Goal: Task Accomplishment & Management: Use online tool/utility

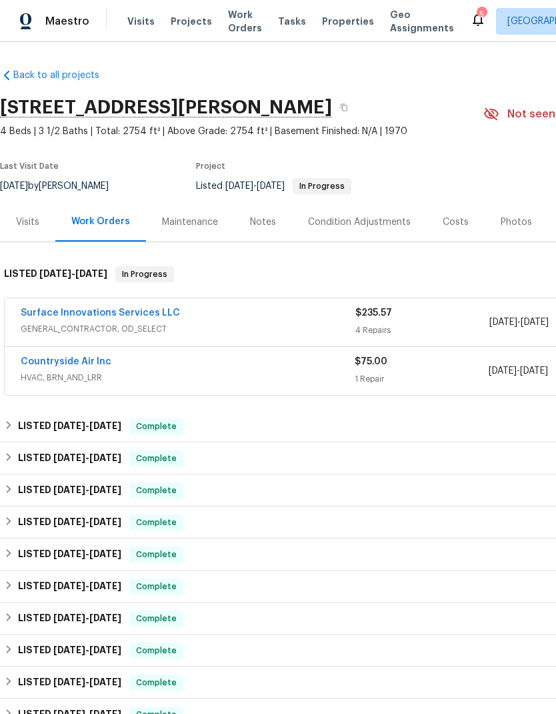
click at [79, 364] on link "Countryside Air Inc" at bounding box center [66, 361] width 91 height 9
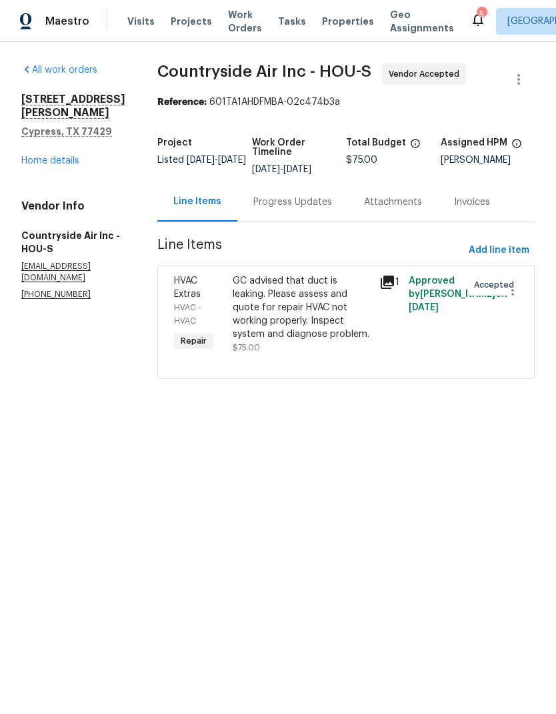
click at [280, 195] on div "Progress Updates" at bounding box center [293, 201] width 79 height 13
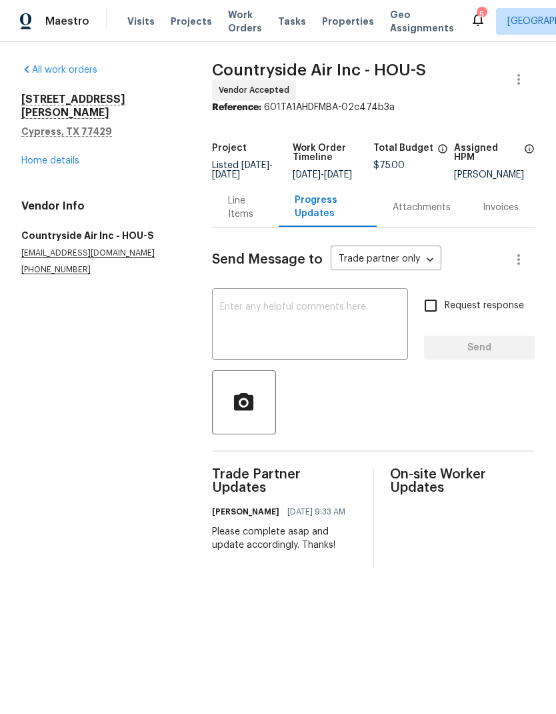
click at [306, 345] on textarea at bounding box center [310, 325] width 180 height 47
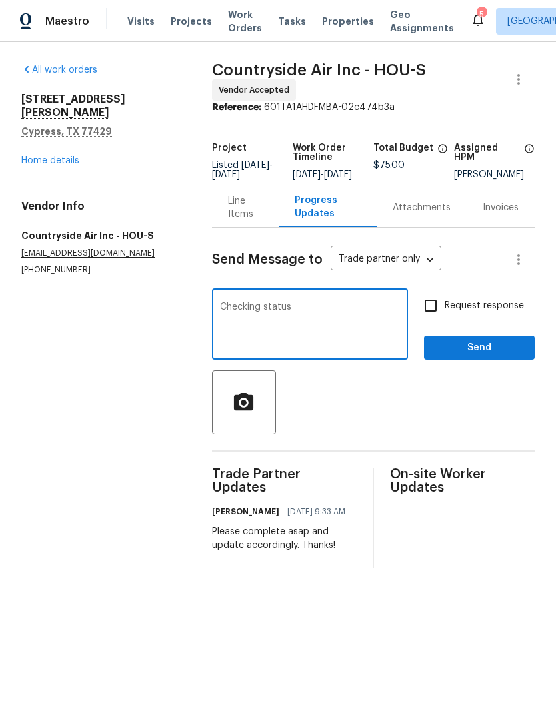
type textarea "Checking status"
click at [426, 310] on input "Request response" at bounding box center [431, 306] width 28 height 28
checkbox input "true"
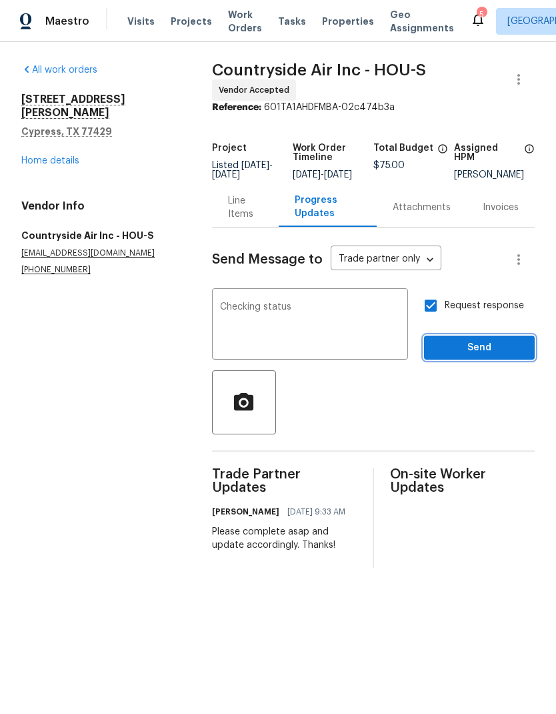
click at [489, 356] on span "Send" at bounding box center [479, 348] width 89 height 17
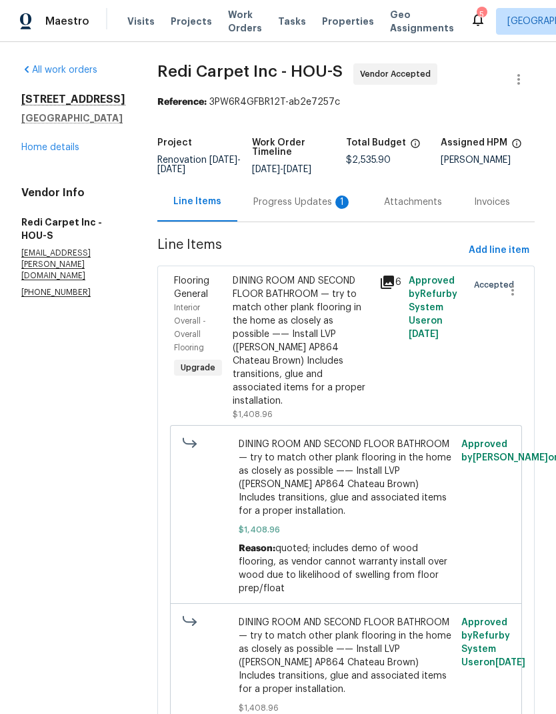
click at [39, 149] on link "Home details" at bounding box center [50, 147] width 58 height 9
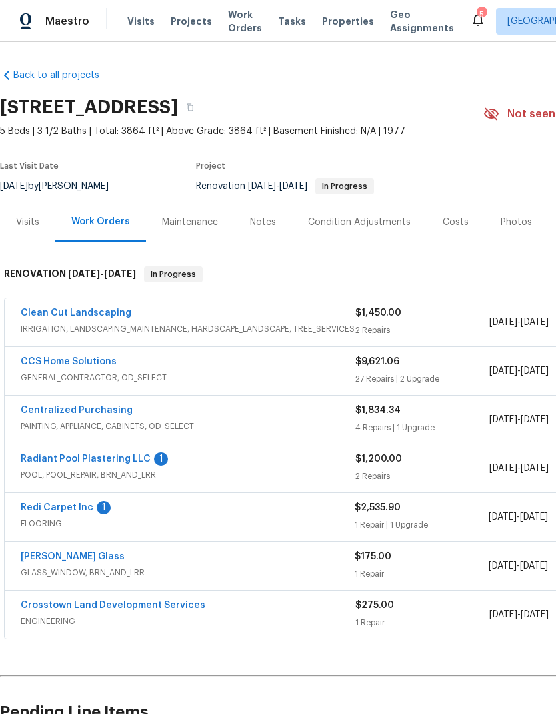
click at [57, 463] on link "Radiant Pool Plastering LLC" at bounding box center [86, 458] width 130 height 9
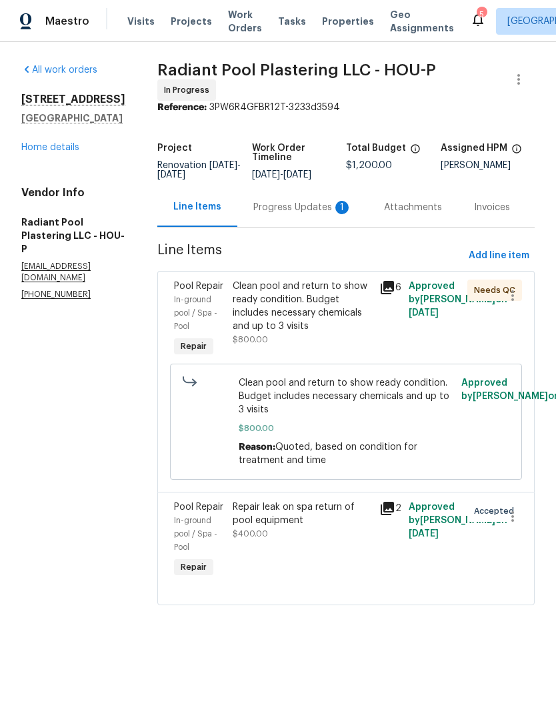
click at [318, 201] on div "Progress Updates 1" at bounding box center [303, 206] width 131 height 39
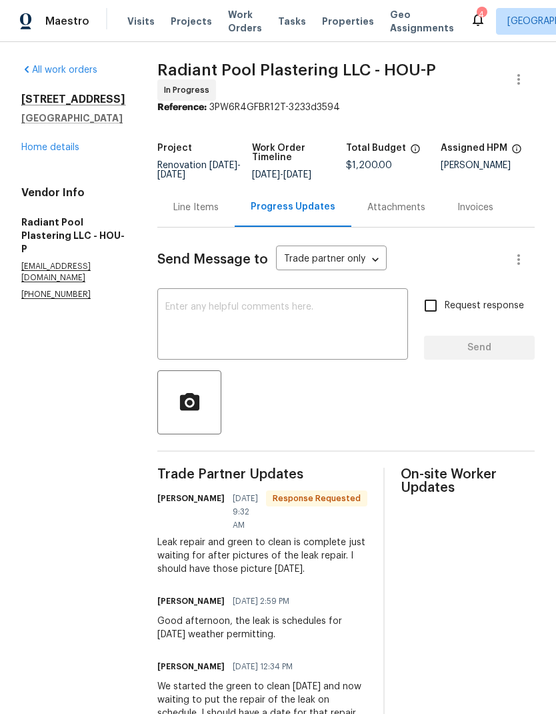
click at [43, 149] on link "Home details" at bounding box center [50, 147] width 58 height 9
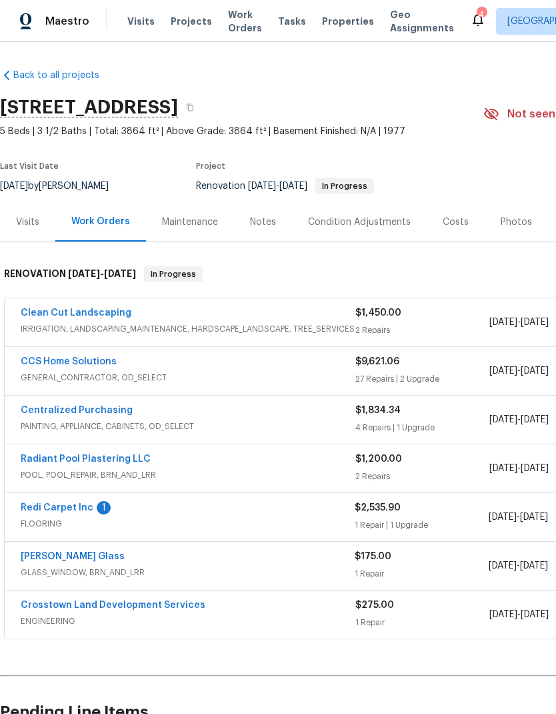
click at [77, 460] on link "Radiant Pool Plastering LLC" at bounding box center [86, 458] width 130 height 9
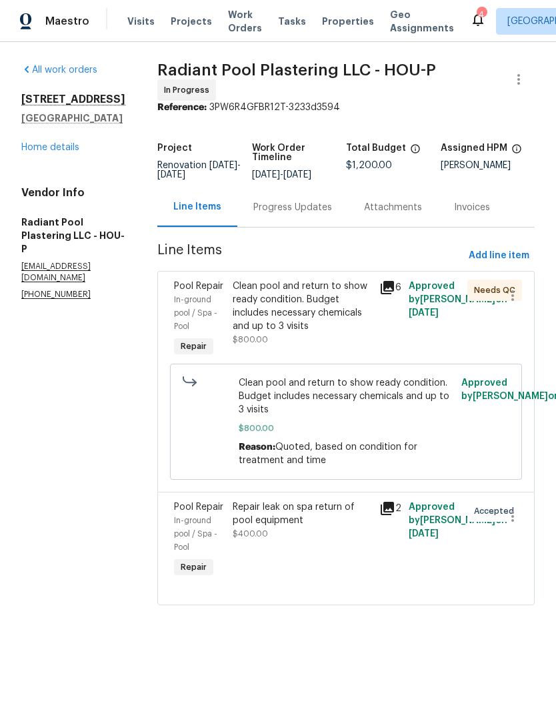
click at [277, 210] on div "Progress Updates" at bounding box center [293, 207] width 79 height 13
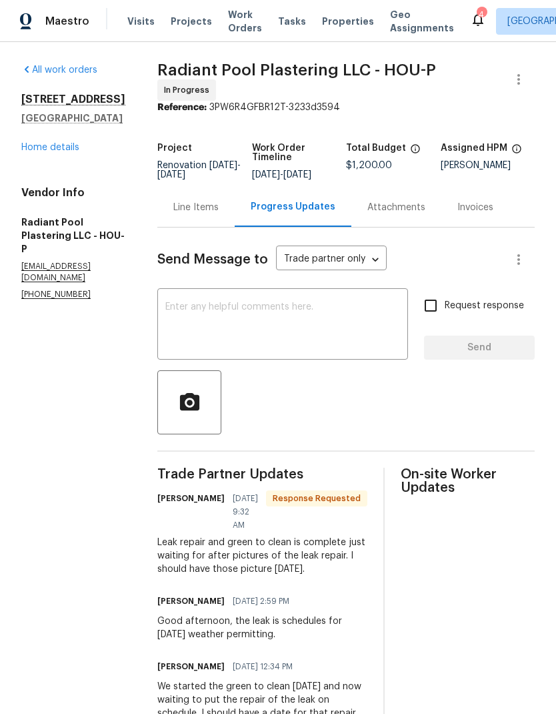
click at [216, 325] on textarea at bounding box center [282, 325] width 235 height 47
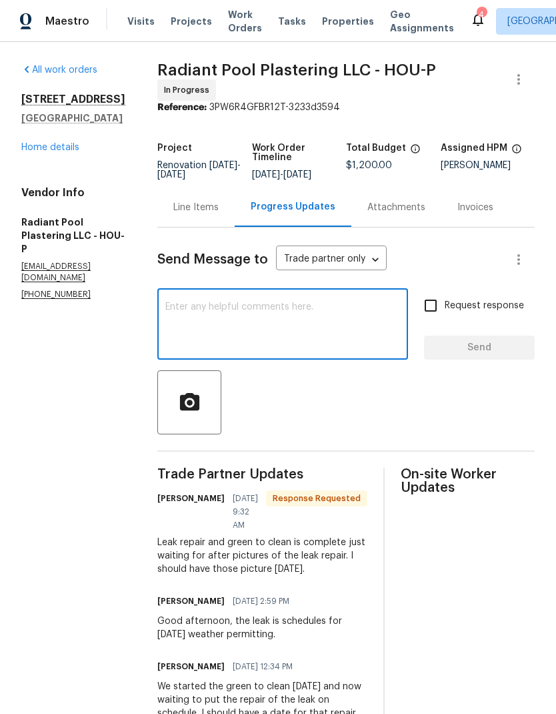
click at [47, 143] on link "Home details" at bounding box center [50, 147] width 58 height 9
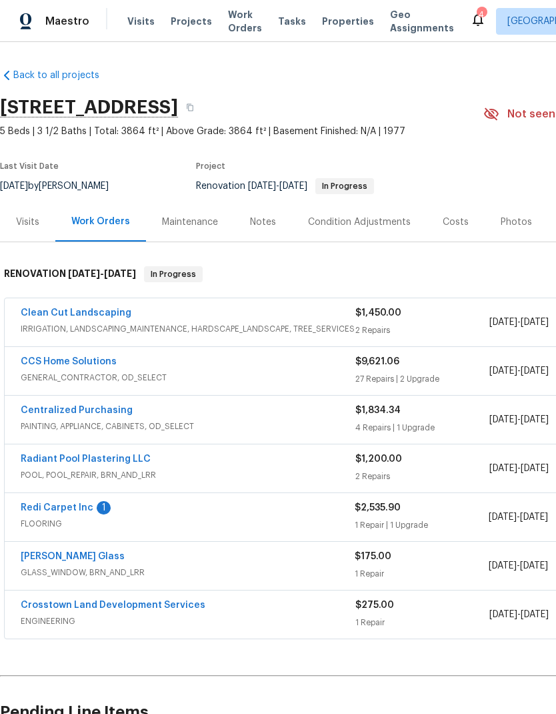
click at [35, 456] on link "Radiant Pool Plastering LLC" at bounding box center [86, 458] width 130 height 9
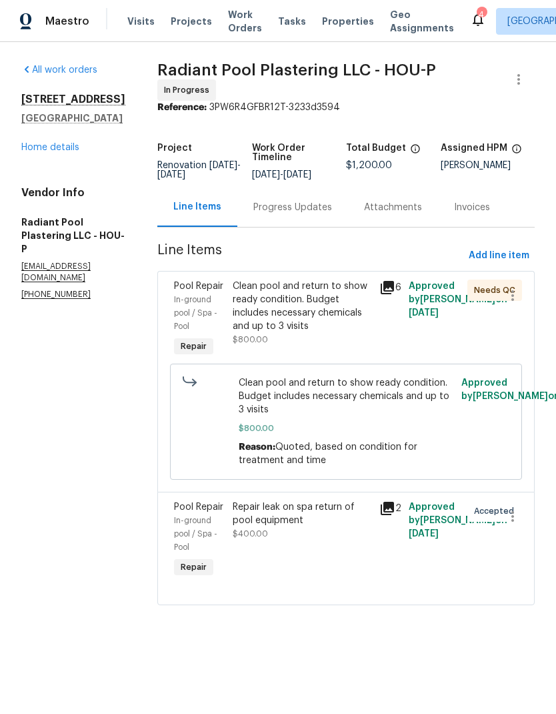
click at [315, 318] on div "Clean pool and return to show ready condition. Budget includes necessary chemic…" at bounding box center [302, 306] width 139 height 53
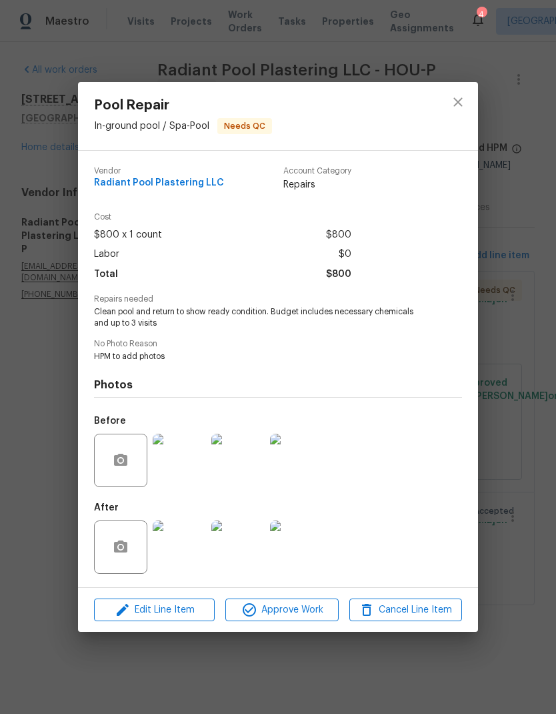
click at [183, 557] on img at bounding box center [179, 546] width 53 height 53
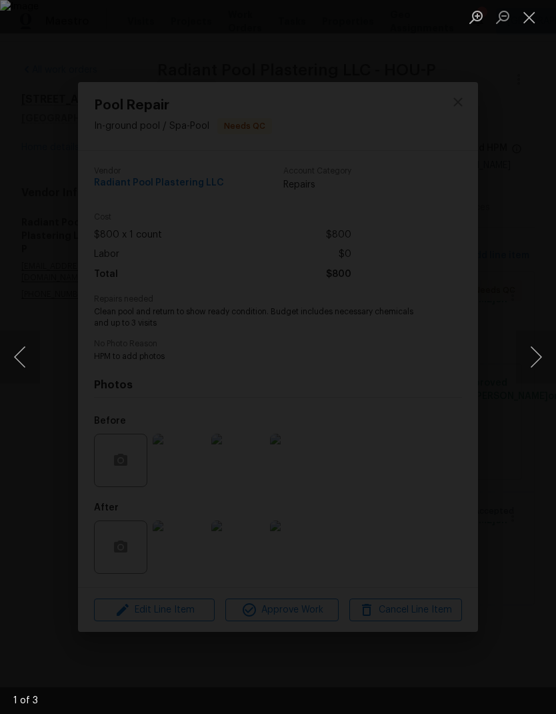
click at [542, 361] on button "Next image" at bounding box center [536, 356] width 40 height 53
click at [534, 354] on button "Next image" at bounding box center [536, 356] width 40 height 53
click at [530, 351] on button "Next image" at bounding box center [536, 356] width 40 height 53
click at [528, 351] on button "Next image" at bounding box center [536, 356] width 40 height 53
click at [514, 419] on div "Lightbox" at bounding box center [278, 357] width 556 height 714
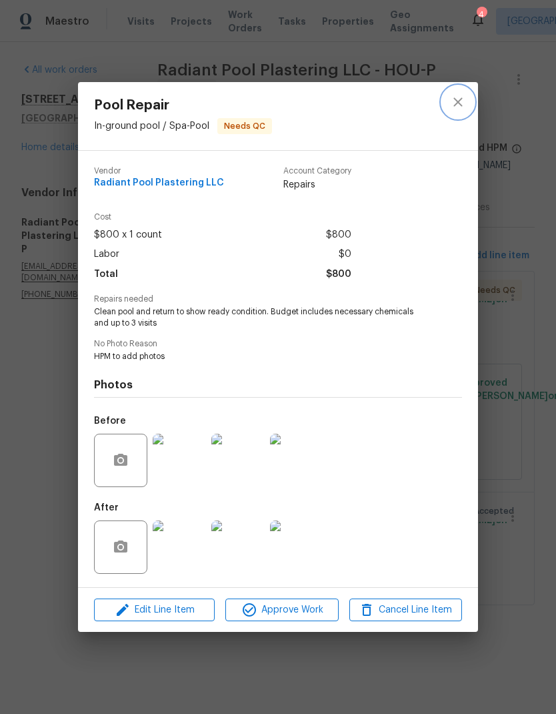
click at [452, 99] on icon "close" at bounding box center [458, 102] width 16 height 16
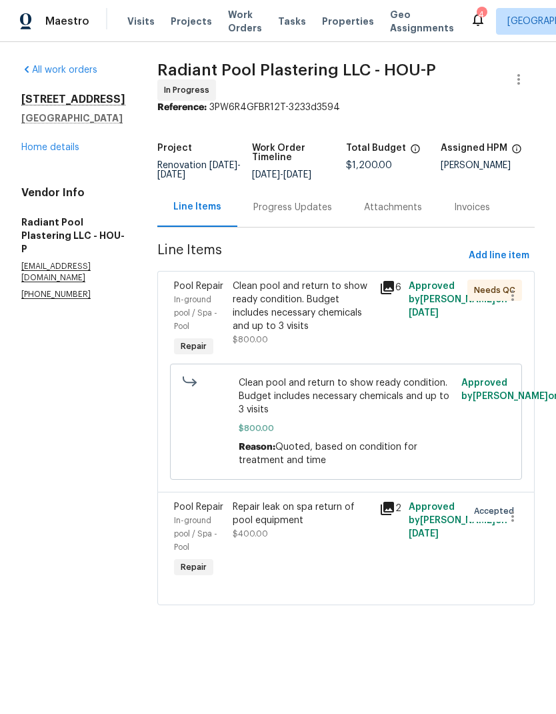
click at [310, 214] on div "Progress Updates" at bounding box center [293, 207] width 79 height 13
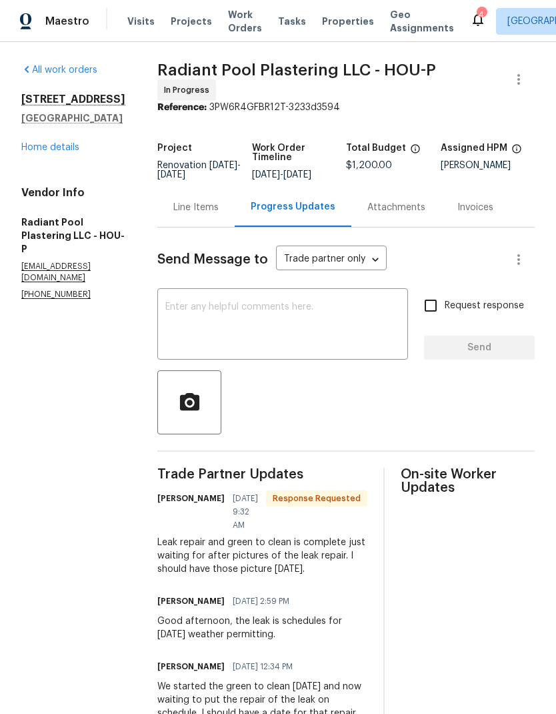
click at [304, 332] on textarea at bounding box center [282, 325] width 235 height 47
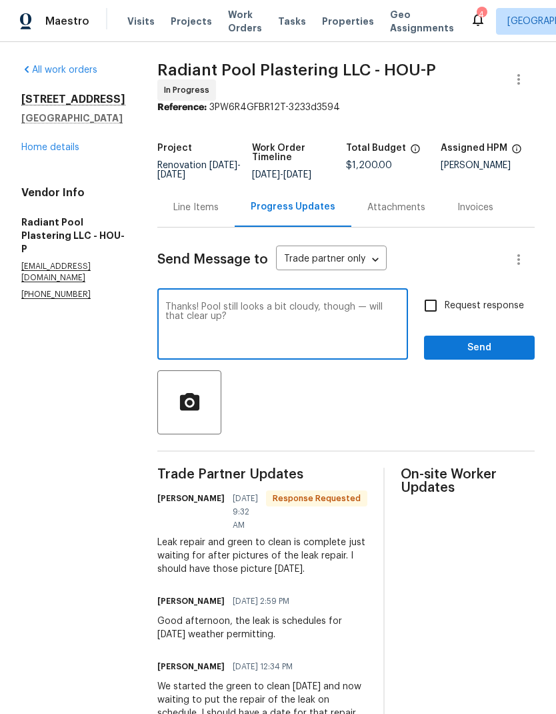
type textarea "Thanks! Pool still looks a bit cloudy, though — will that clear up?"
click at [432, 313] on input "Request response" at bounding box center [431, 306] width 28 height 28
checkbox input "true"
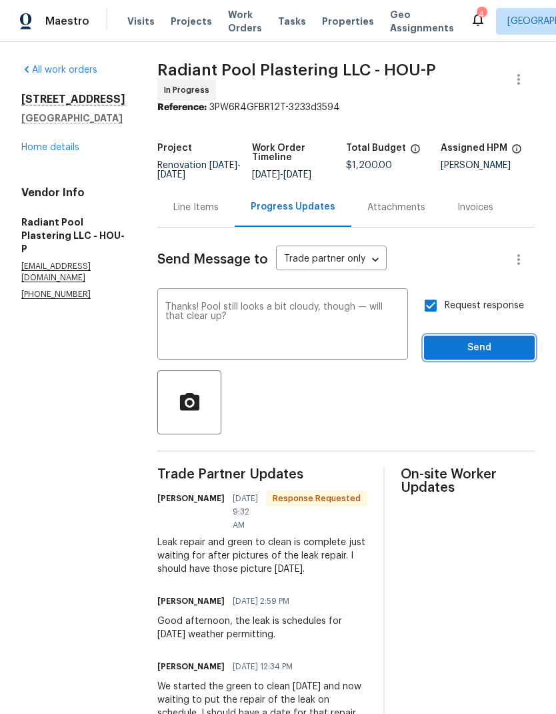
click at [506, 356] on span "Send" at bounding box center [479, 348] width 89 height 17
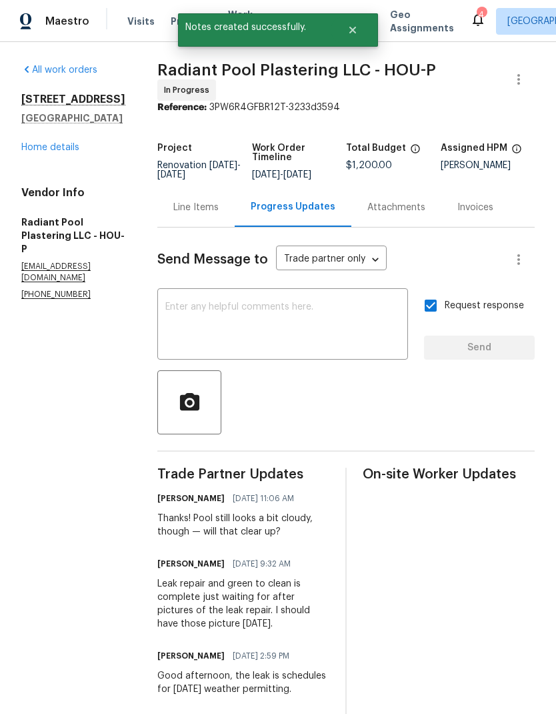
click at [41, 149] on link "Home details" at bounding box center [50, 147] width 58 height 9
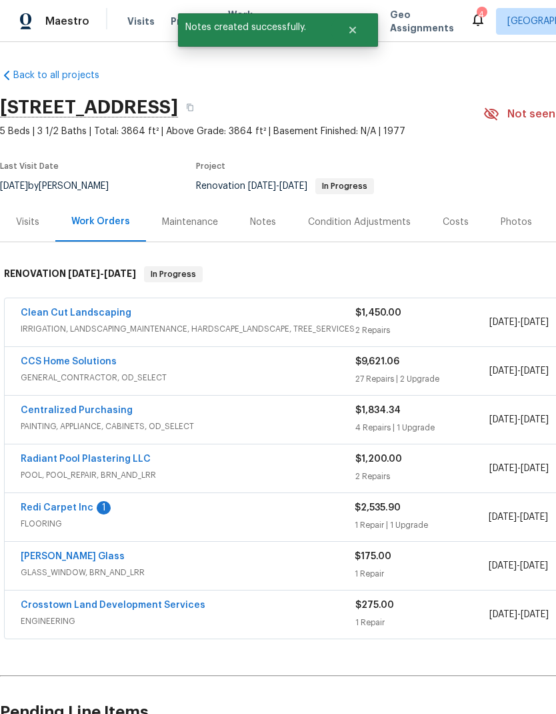
click at [48, 556] on link "[PERSON_NAME] Glass" at bounding box center [73, 556] width 104 height 9
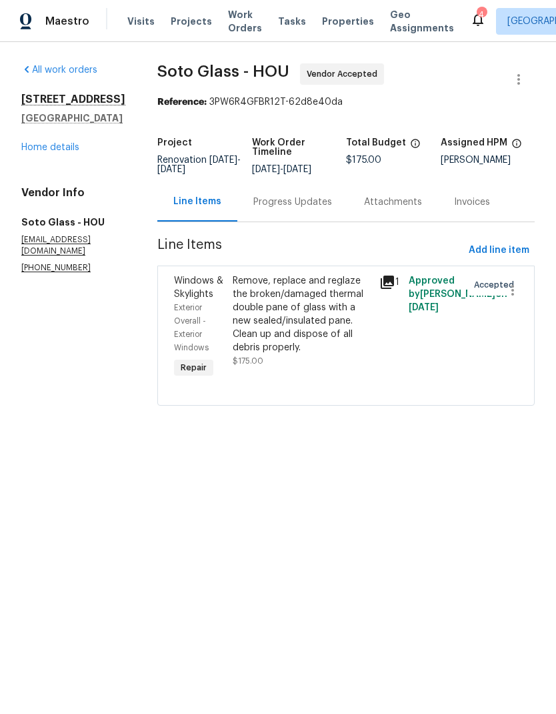
click at [274, 199] on div "Progress Updates" at bounding box center [293, 201] width 79 height 13
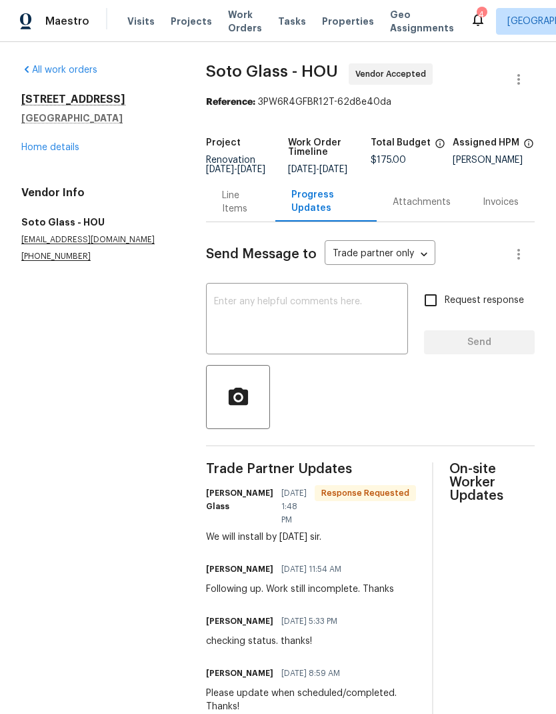
click at [313, 328] on textarea at bounding box center [307, 320] width 186 height 47
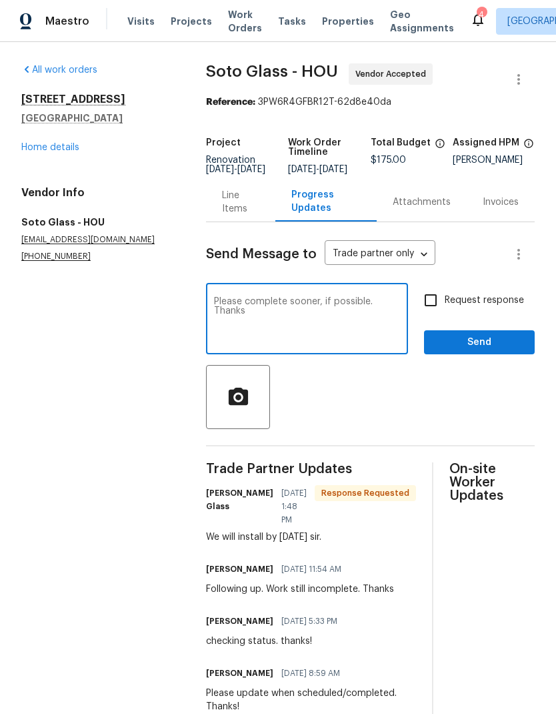
type textarea "Please complete sooner, if possible. Thanks"
click at [434, 310] on input "Request response" at bounding box center [431, 300] width 28 height 28
checkbox input "true"
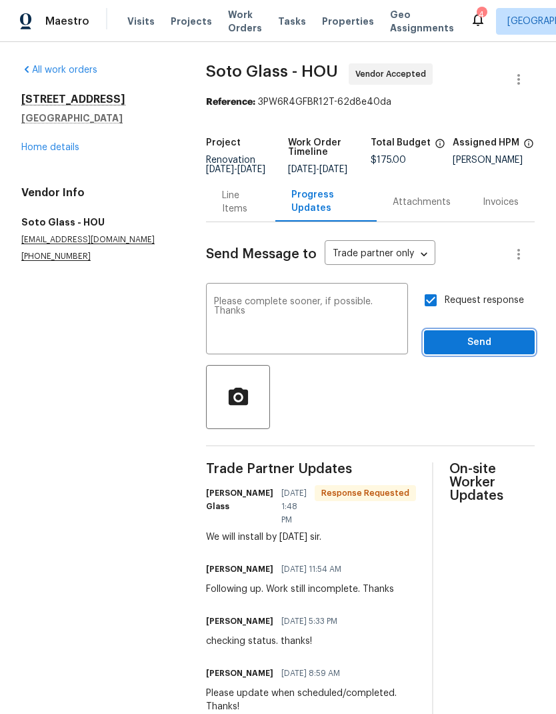
click at [497, 350] on span "Send" at bounding box center [479, 342] width 89 height 17
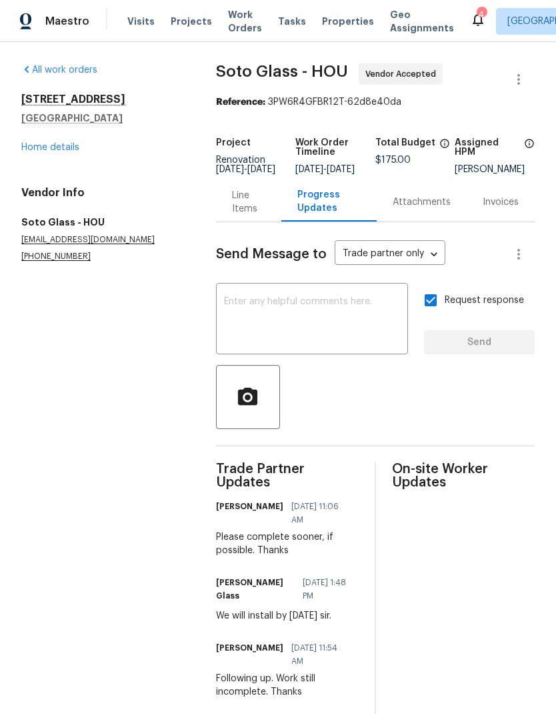
click at [36, 147] on link "Home details" at bounding box center [50, 147] width 58 height 9
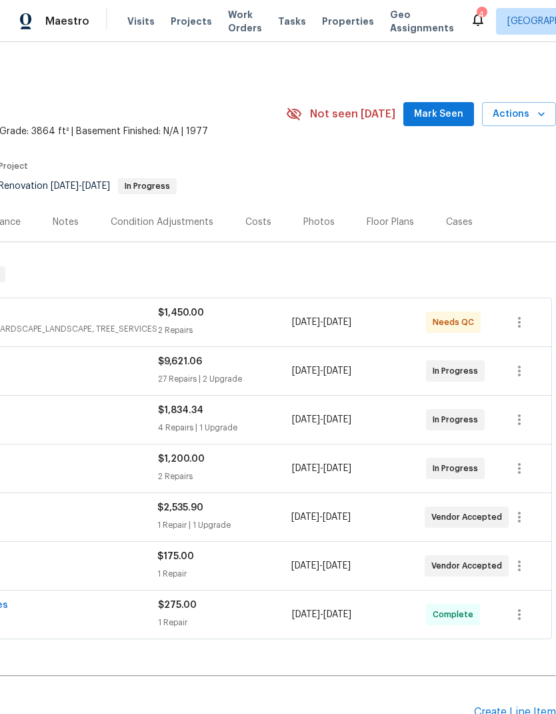
scroll to position [0, 197]
click at [440, 116] on span "Mark Seen" at bounding box center [438, 114] width 49 height 17
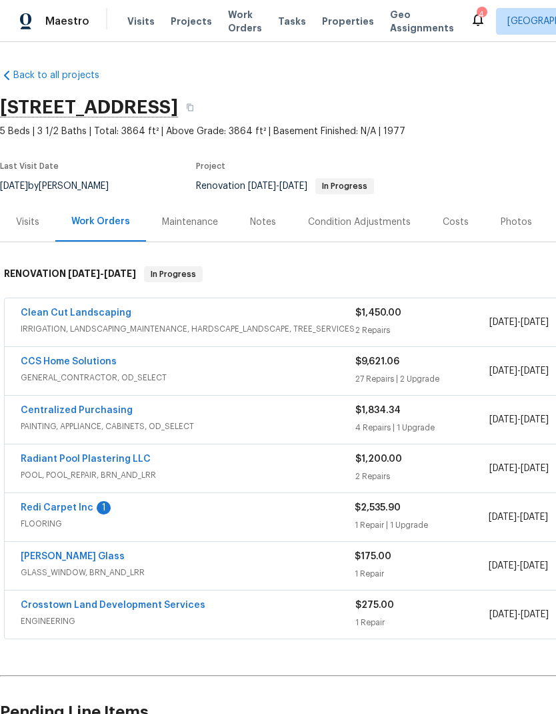
scroll to position [0, 0]
click at [25, 227] on div "Visits" at bounding box center [27, 222] width 23 height 13
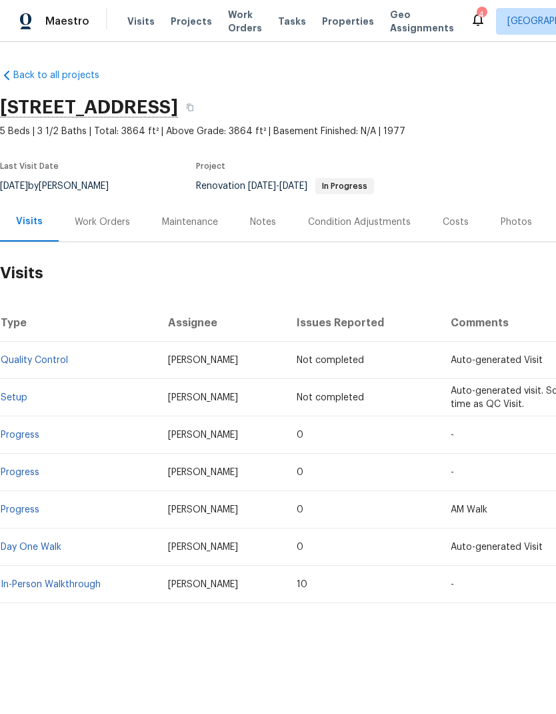
click at [263, 234] on div "Notes" at bounding box center [263, 221] width 58 height 39
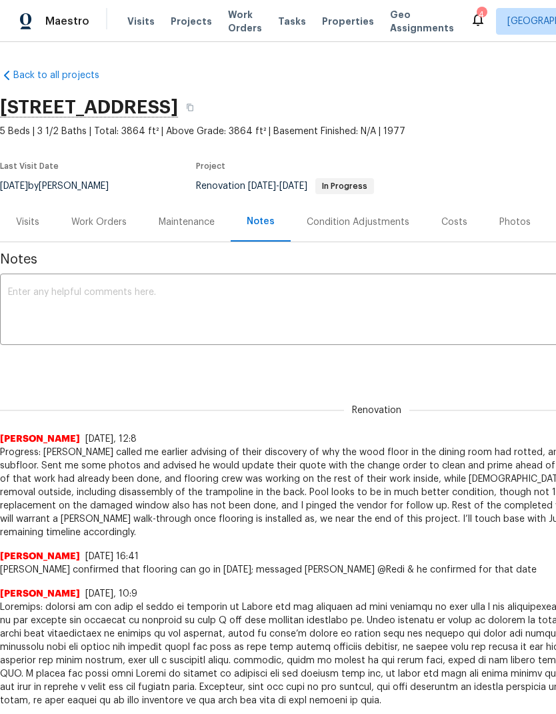
click at [309, 318] on textarea at bounding box center [377, 311] width 738 height 47
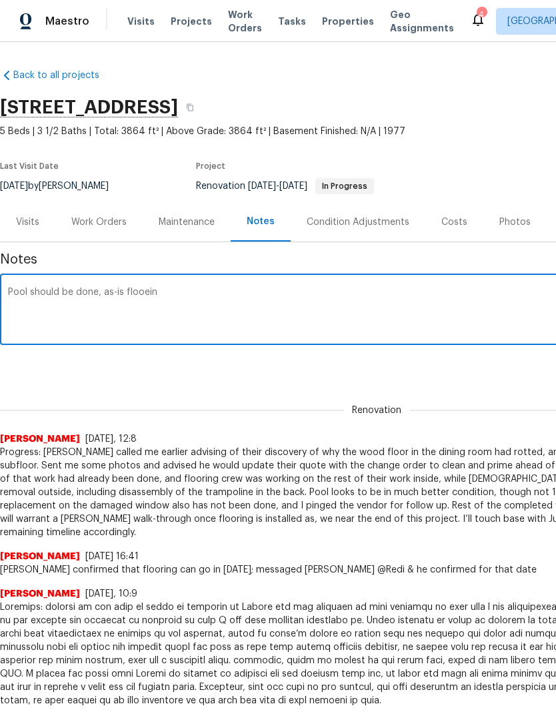
type textarea "Pool should be done, as-is flooeing"
click at [95, 226] on div "Work Orders" at bounding box center [98, 222] width 55 height 13
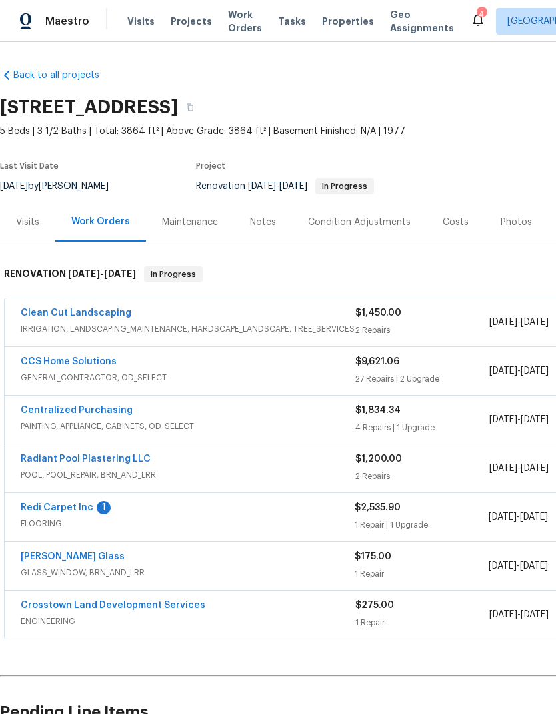
scroll to position [53, 0]
click at [252, 216] on div "Notes" at bounding box center [263, 222] width 26 height 13
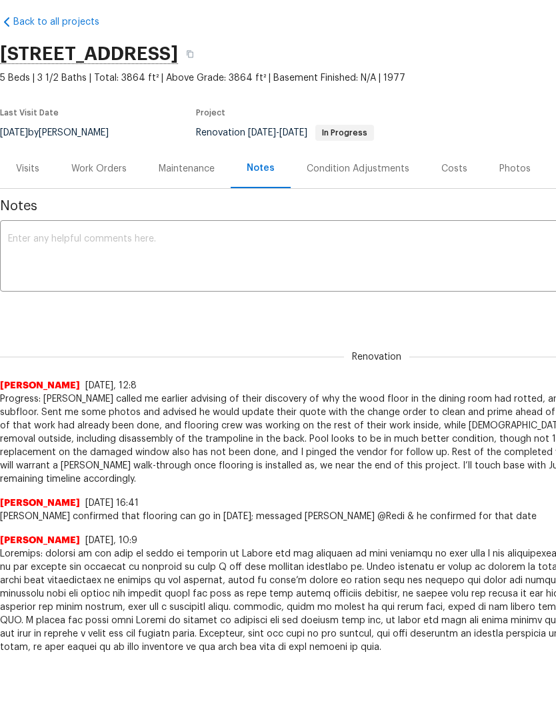
click at [270, 260] on textarea at bounding box center [377, 257] width 738 height 47
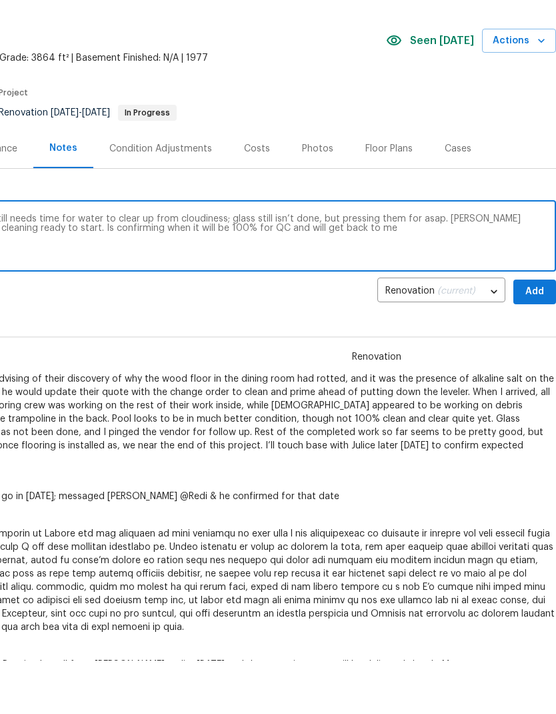
scroll to position [21, 197]
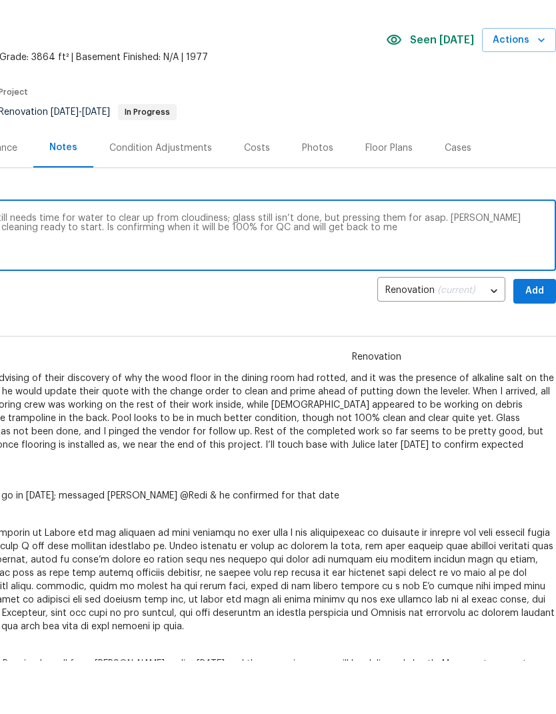
type textarea "Pool should be done, but confirming if it still needs time for water to clear u…"
click at [531, 316] on div "Renovation [PERSON_NAME] [DATE], 12:8" at bounding box center [180, 389] width 754 height 151
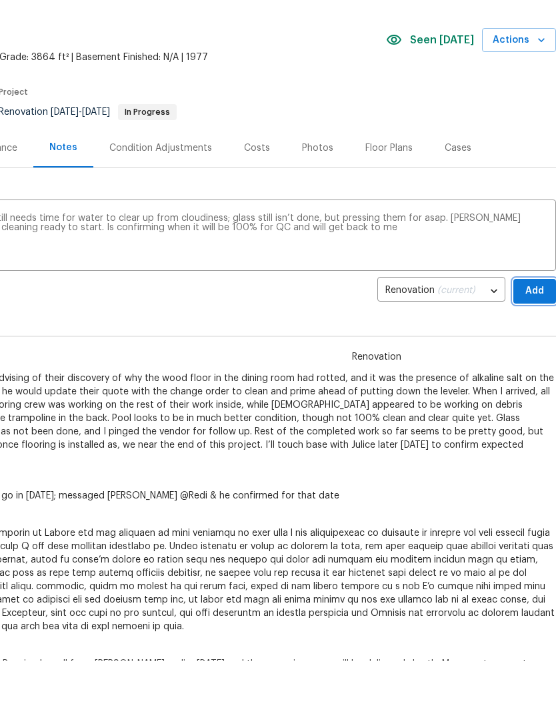
click at [542, 296] on span "Add" at bounding box center [534, 291] width 21 height 17
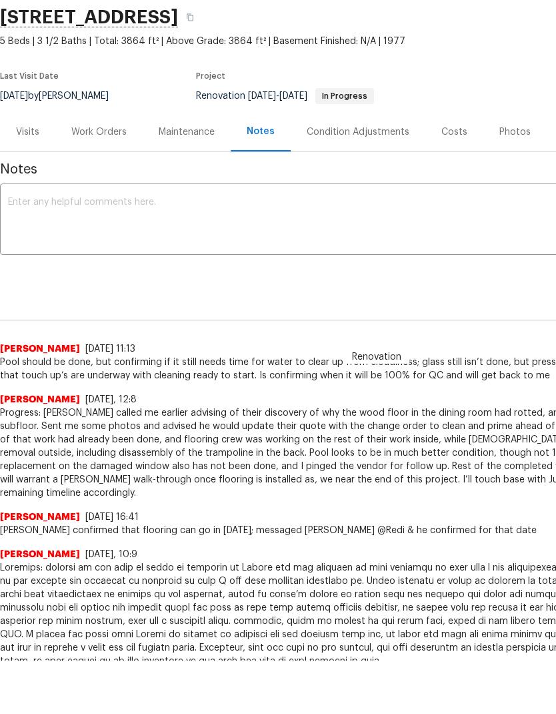
scroll to position [37, 0]
click at [37, 134] on div "Visits" at bounding box center [27, 131] width 23 height 13
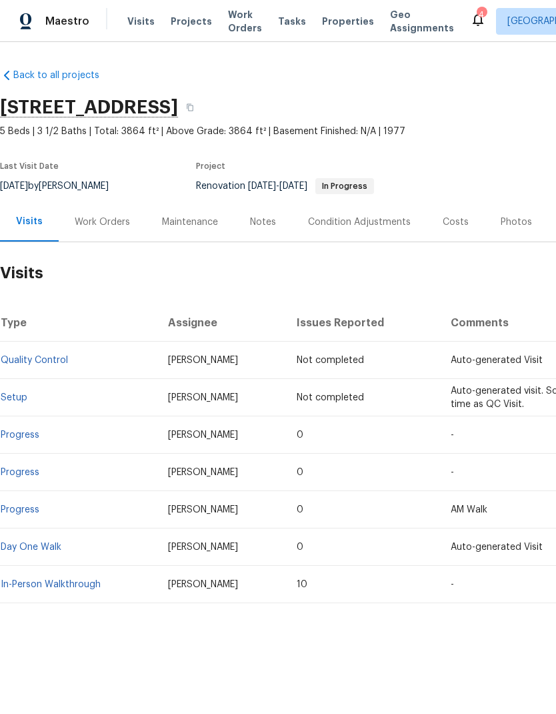
click at [161, 694] on html "Maestro Visits Projects Work Orders Tasks Properties Geo Assignments 4 Houston …" at bounding box center [278, 347] width 556 height 694
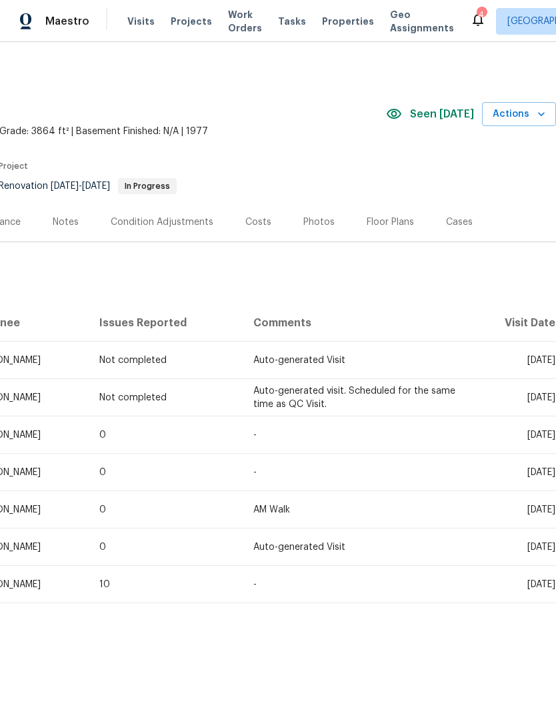
scroll to position [0, 197]
click at [538, 117] on icon "button" at bounding box center [541, 113] width 13 height 13
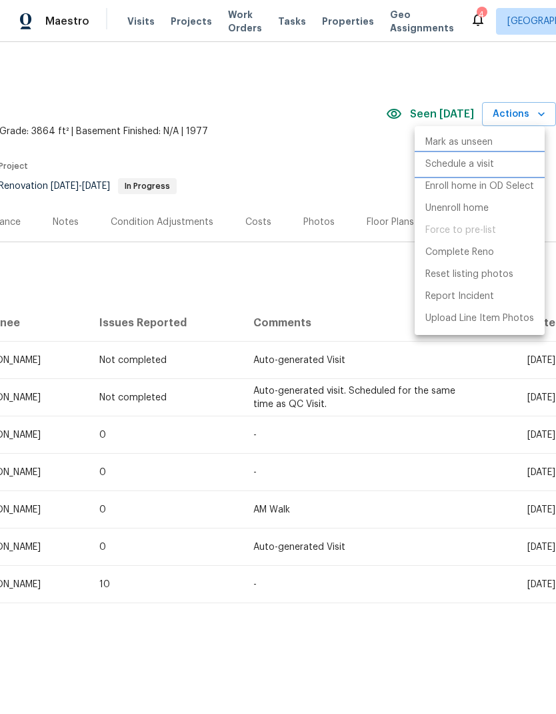
click at [496, 163] on li "Schedule a visit" at bounding box center [480, 164] width 130 height 22
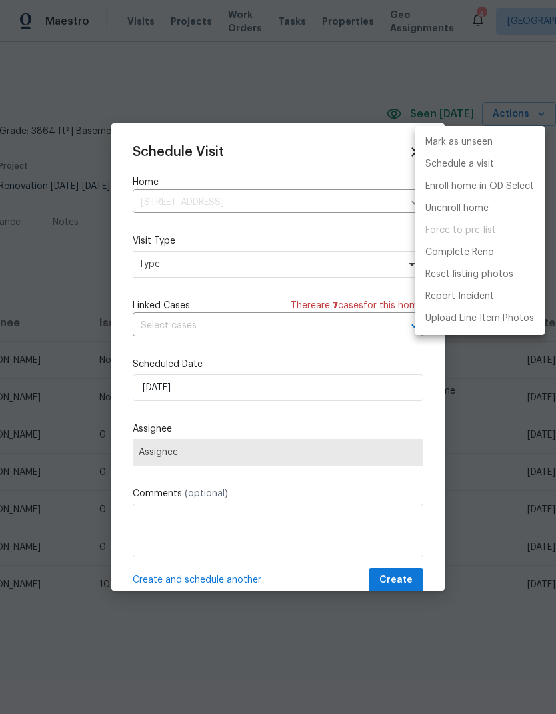
click at [238, 271] on div at bounding box center [278, 357] width 556 height 714
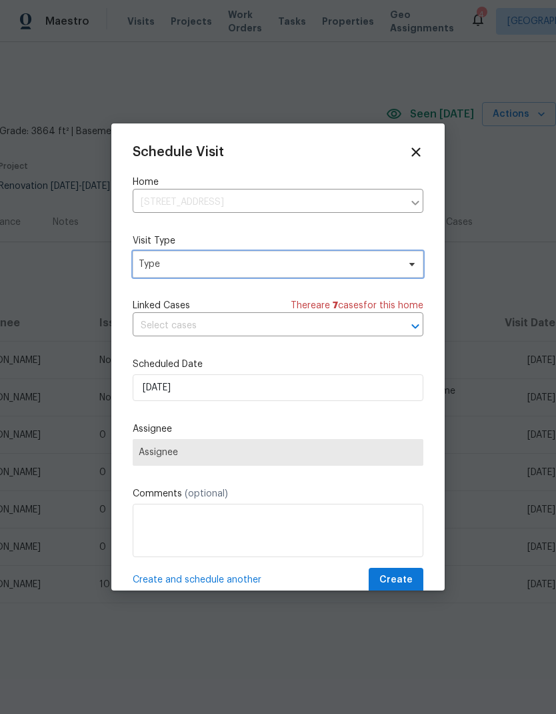
click at [242, 268] on span "Type" at bounding box center [269, 264] width 260 height 13
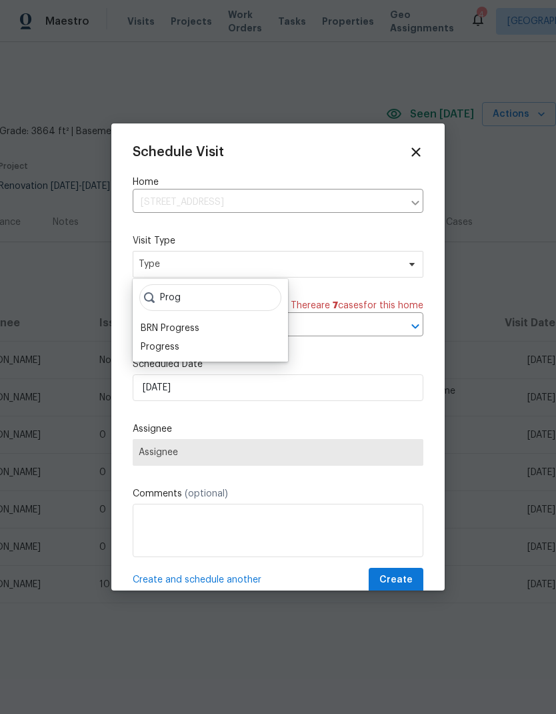
type input "Prog"
click at [220, 340] on div "Progress" at bounding box center [210, 347] width 147 height 19
click at [192, 344] on div "Progress" at bounding box center [210, 347] width 147 height 19
click at [176, 348] on div "Progress" at bounding box center [160, 346] width 39 height 13
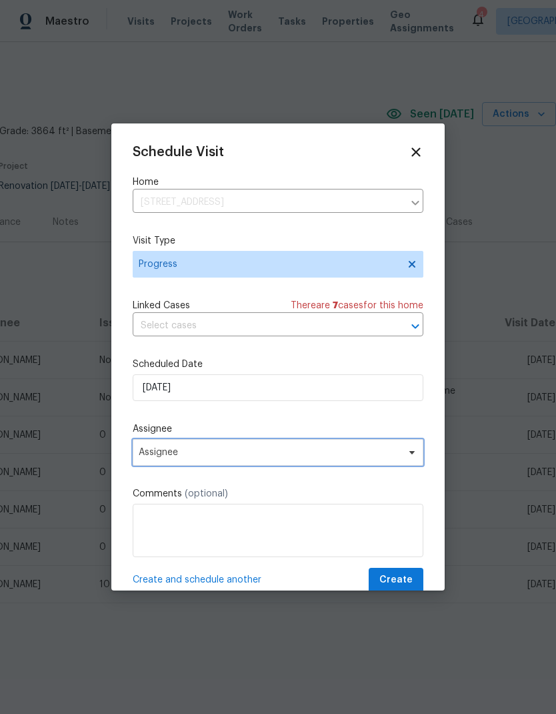
click at [268, 455] on span "Assignee" at bounding box center [270, 452] width 262 height 11
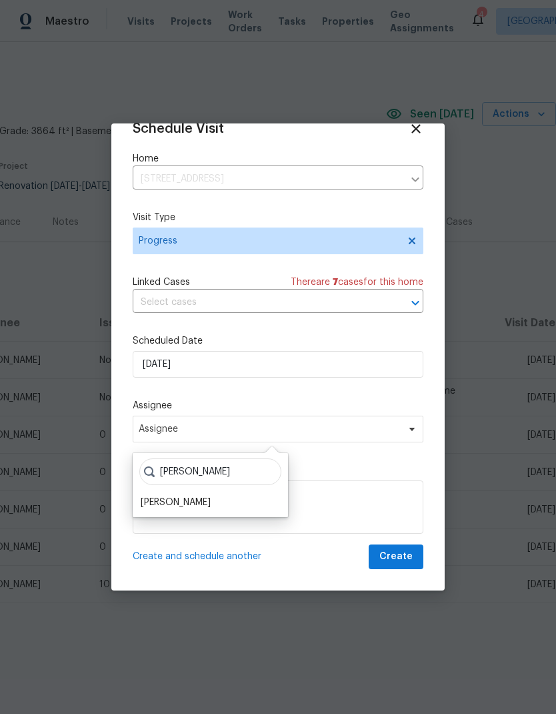
scroll to position [26, 0]
type input "[PERSON_NAME]"
click at [215, 504] on div "[PERSON_NAME]" at bounding box center [210, 502] width 147 height 19
click at [196, 498] on div "[PERSON_NAME]" at bounding box center [176, 502] width 70 height 13
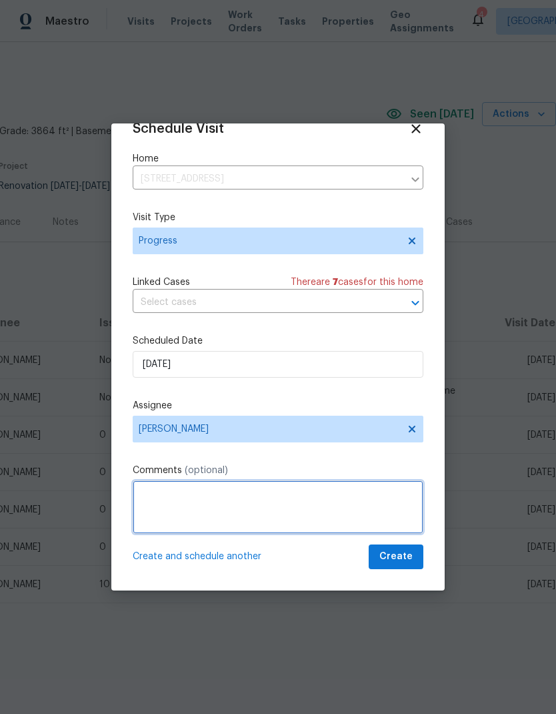
click at [223, 510] on textarea at bounding box center [278, 506] width 291 height 53
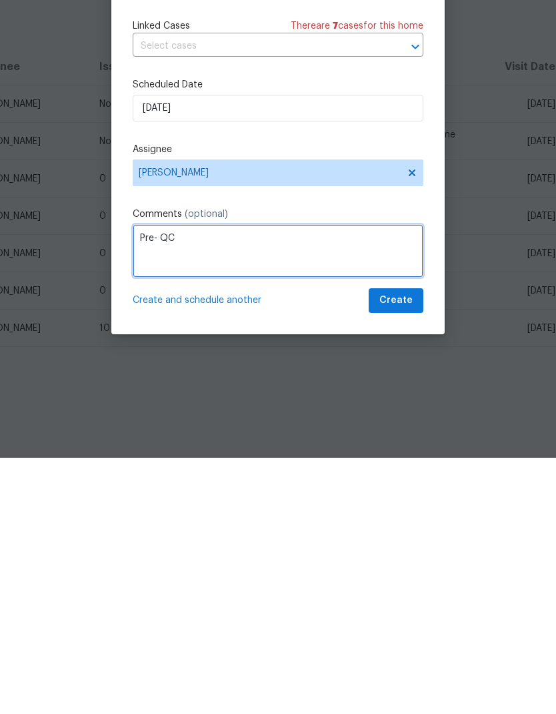
click at [163, 480] on textarea "Pre- QC" at bounding box center [278, 506] width 291 height 53
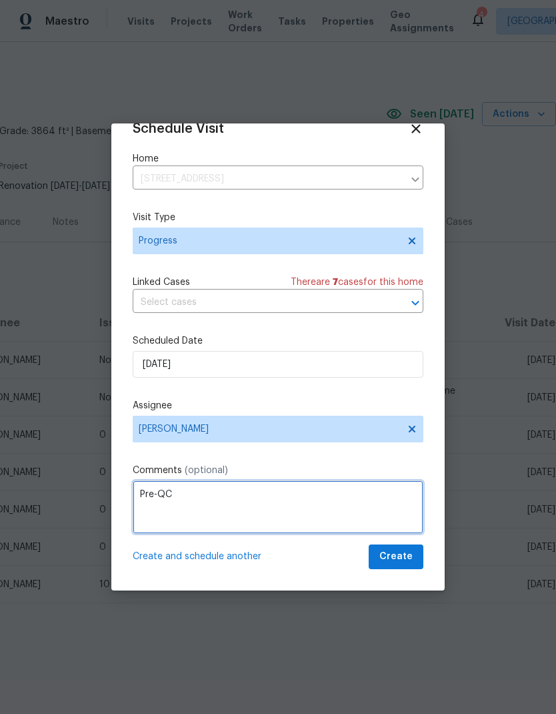
type textarea "Pre-QC"
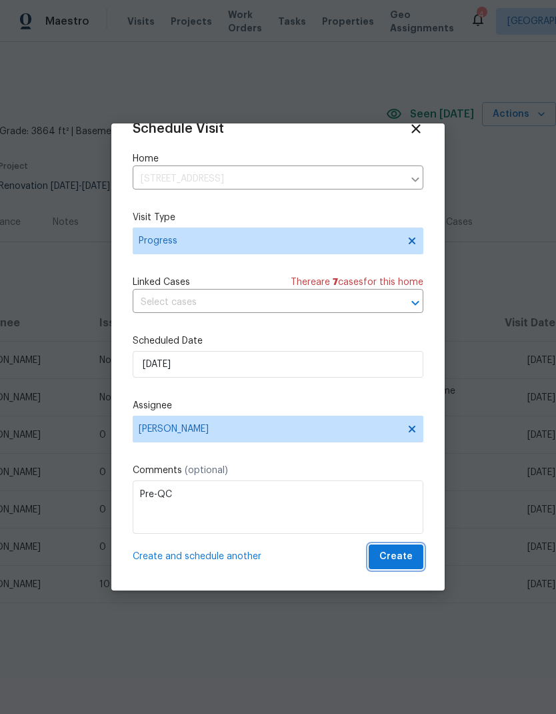
click at [415, 557] on button "Create" at bounding box center [396, 556] width 55 height 25
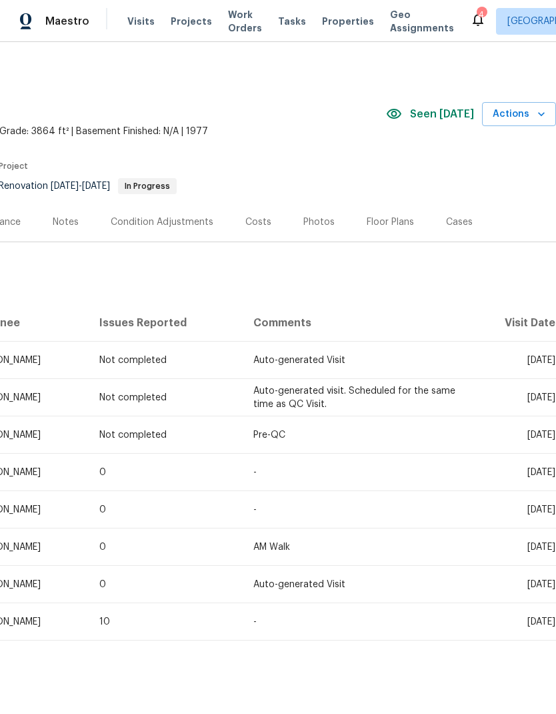
scroll to position [0, 197]
